Goal: Task Accomplishment & Management: Use online tool/utility

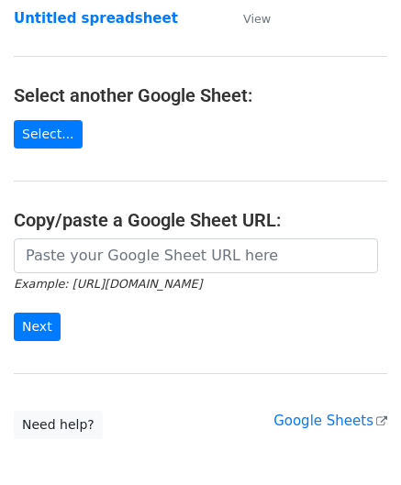
scroll to position [183, 0]
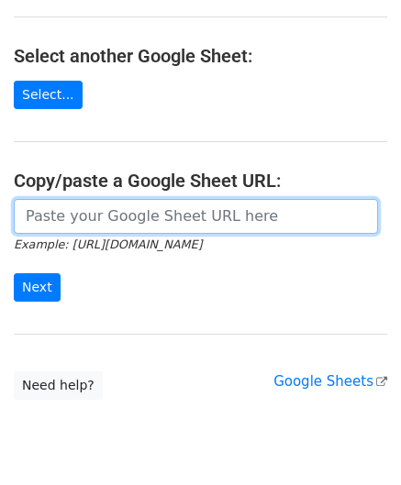
click at [111, 223] on input "url" at bounding box center [196, 216] width 364 height 35
paste input "https://docs.google.com/spreadsheets/d/1JxWc_IuGM-tCcrKy-Pi0kyzrO0st5XKSa53XwEa…"
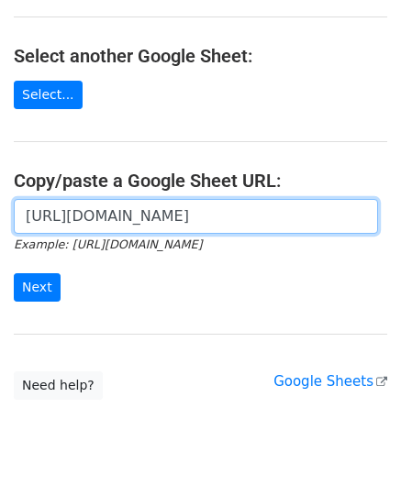
scroll to position [0, 382]
type input "https://docs.google.com/spreadsheets/d/1JxWc_IuGM-tCcrKy-Pi0kyzrO0st5XKSa53XwEa…"
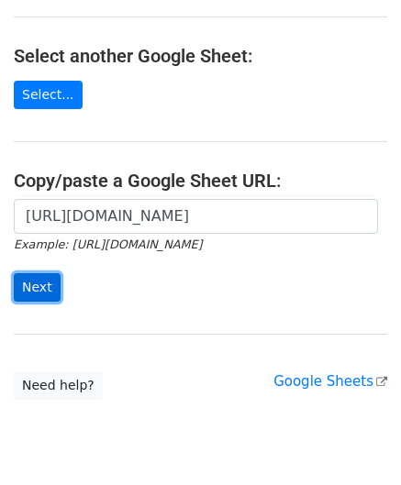
click at [45, 286] on input "Next" at bounding box center [37, 287] width 47 height 28
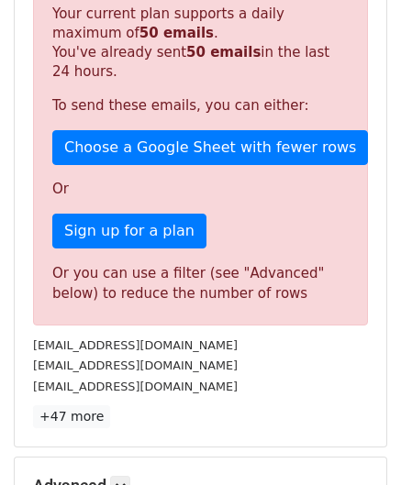
scroll to position [619, 0]
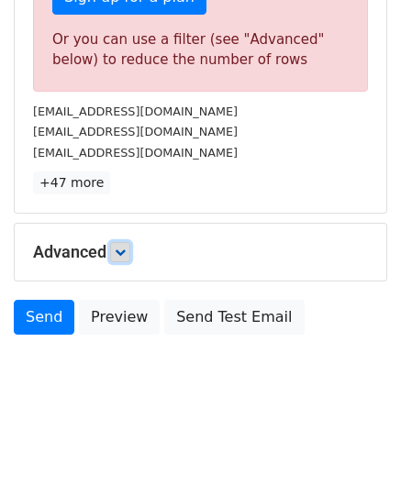
click at [130, 243] on link at bounding box center [120, 252] width 20 height 20
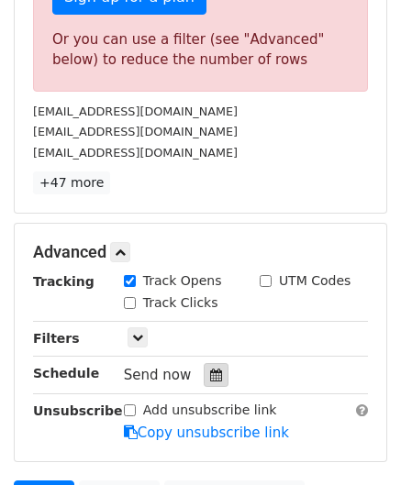
click at [210, 369] on icon at bounding box center [216, 375] width 12 height 13
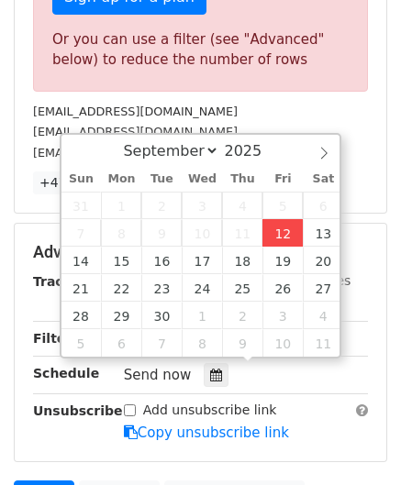
type input "[DATE] 12:00"
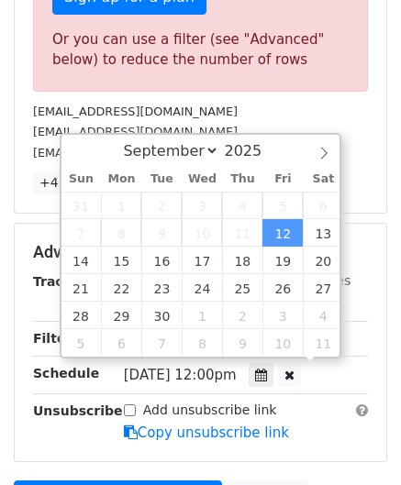
scroll to position [0, 0]
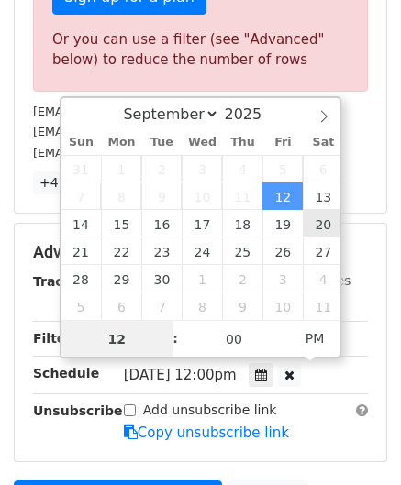
paste input "0"
type input "10"
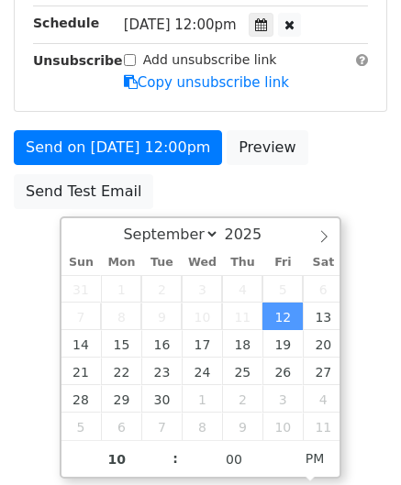
type input "[DATE] 22:00"
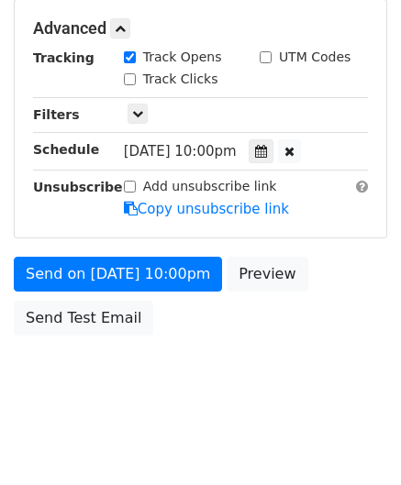
scroll to position [841, 0]
